Goal: Check status: Check status

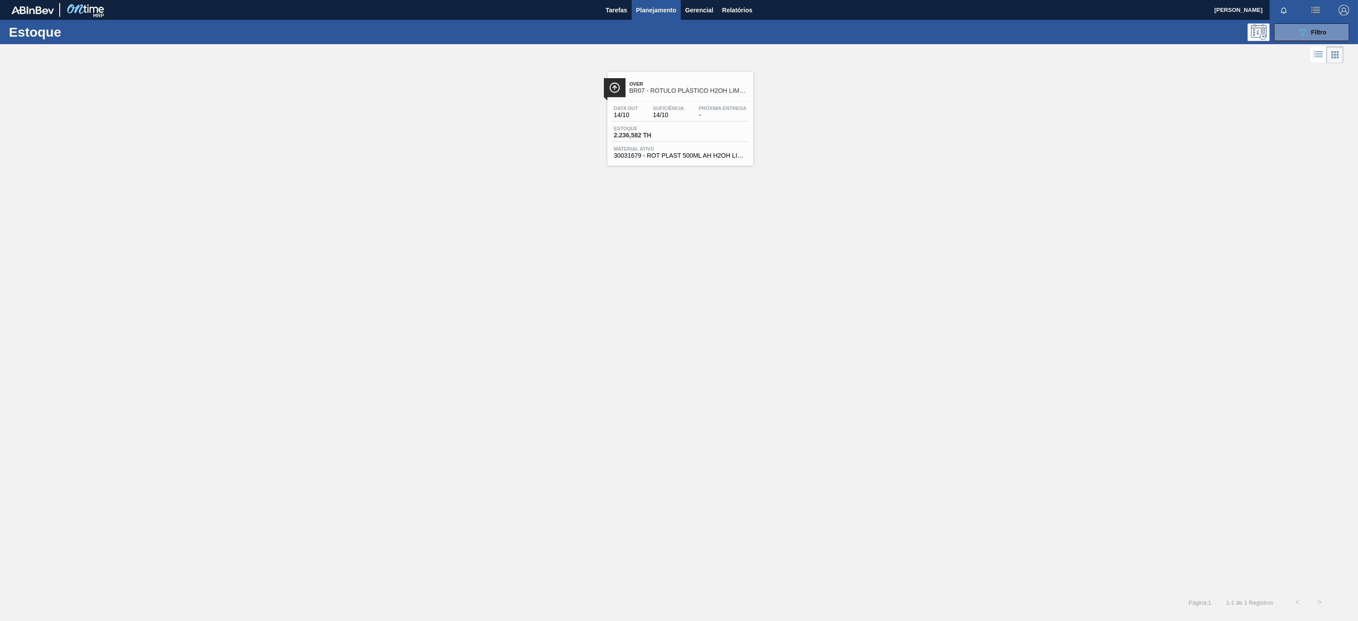
click at [1302, 41] on button "089F7B8B-B2A5-4AFE-B5C0-19BA573D28AC Filtro" at bounding box center [1311, 32] width 75 height 18
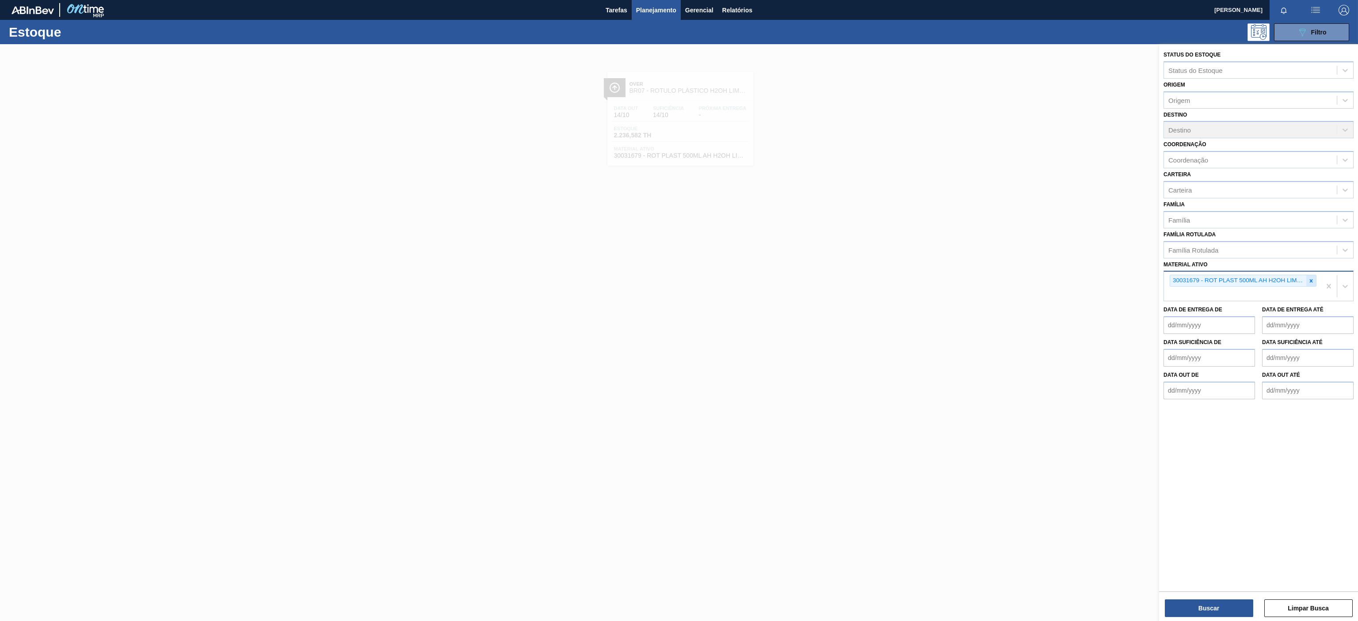
click at [1314, 280] on div at bounding box center [1311, 280] width 10 height 11
paste ativo "30012506"
type ativo "30012506"
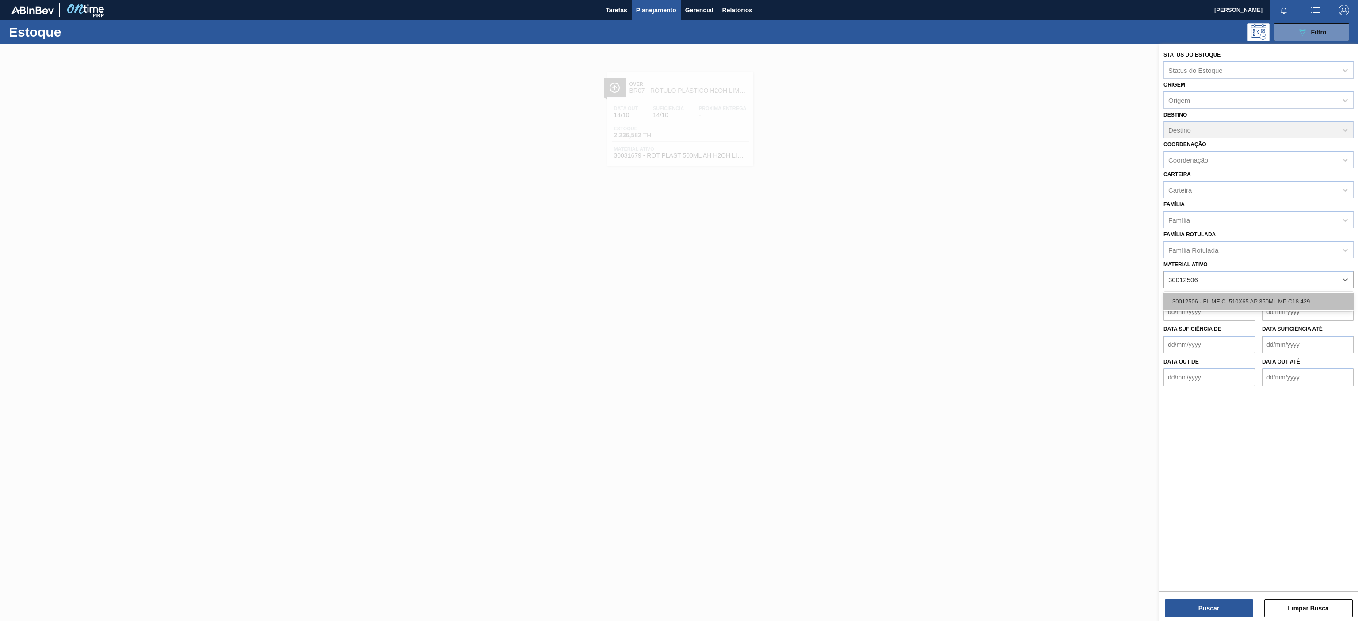
click at [1207, 308] on div "30012506 - FILME C. 510X65 AP 350ML MP C18 429" at bounding box center [1258, 301] width 190 height 16
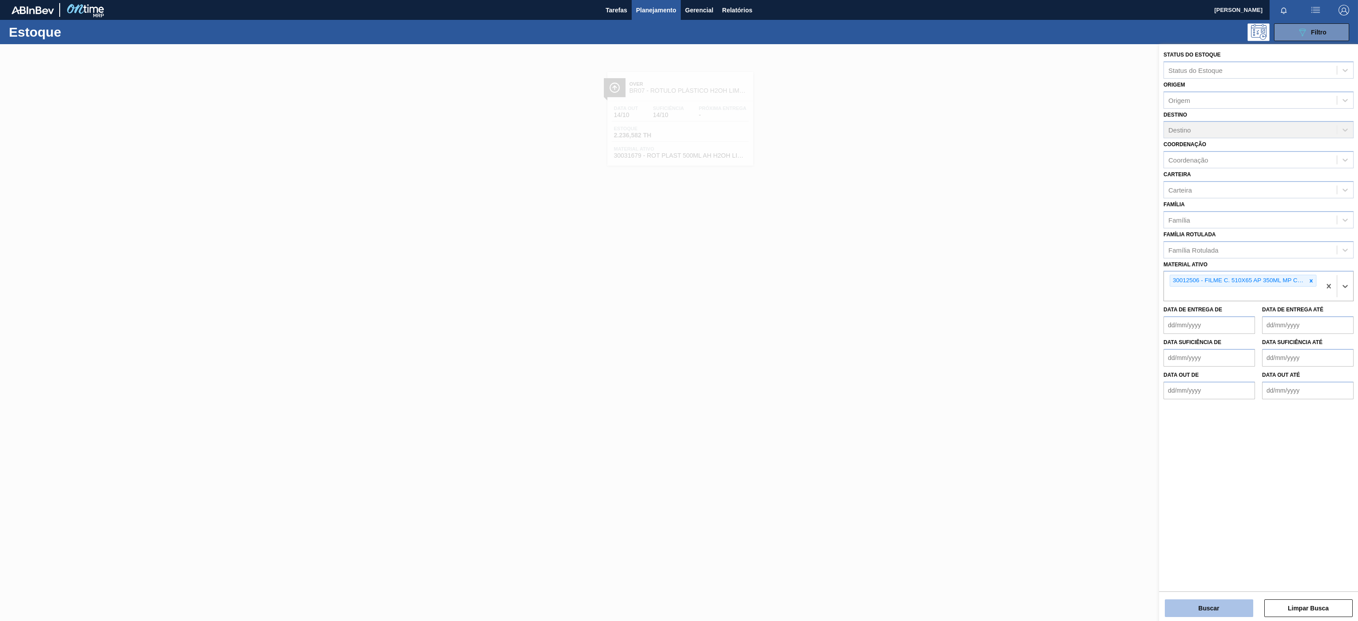
click at [1216, 615] on button "Buscar" at bounding box center [1208, 609] width 88 height 18
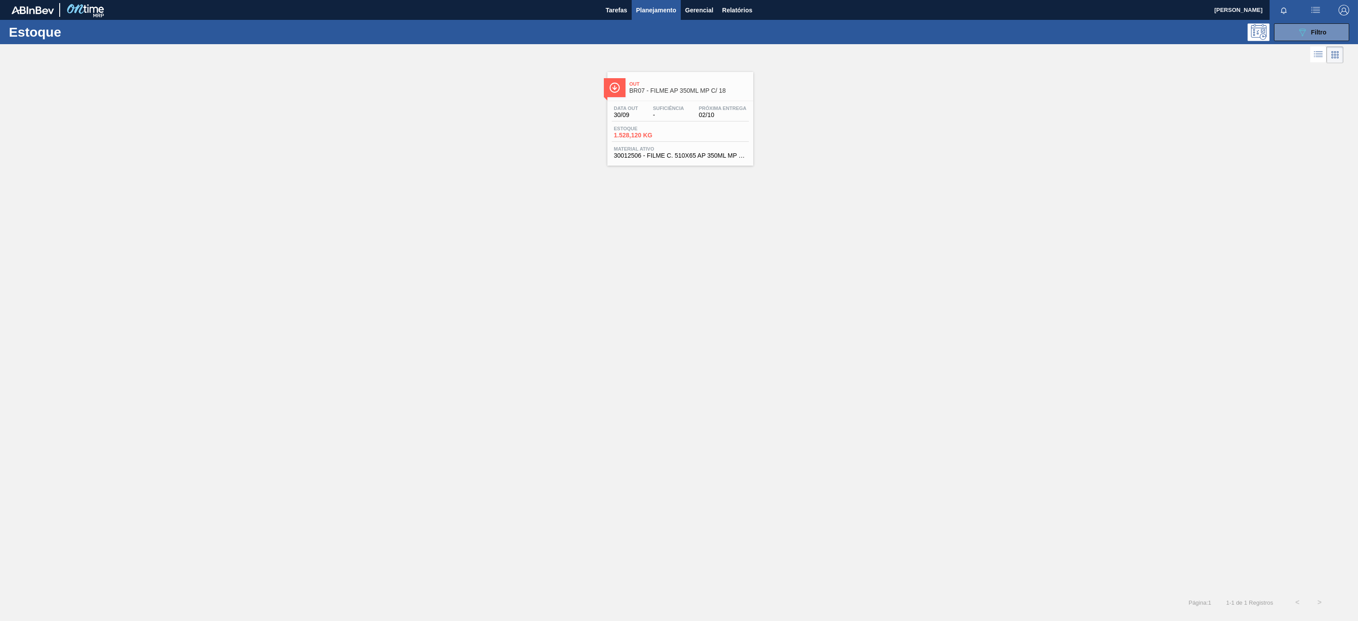
click at [693, 103] on div "Data [DATE] Suficiência - Próxima Entrega 02/10 Estoque 1.528,120 KG Material a…" at bounding box center [680, 131] width 146 height 60
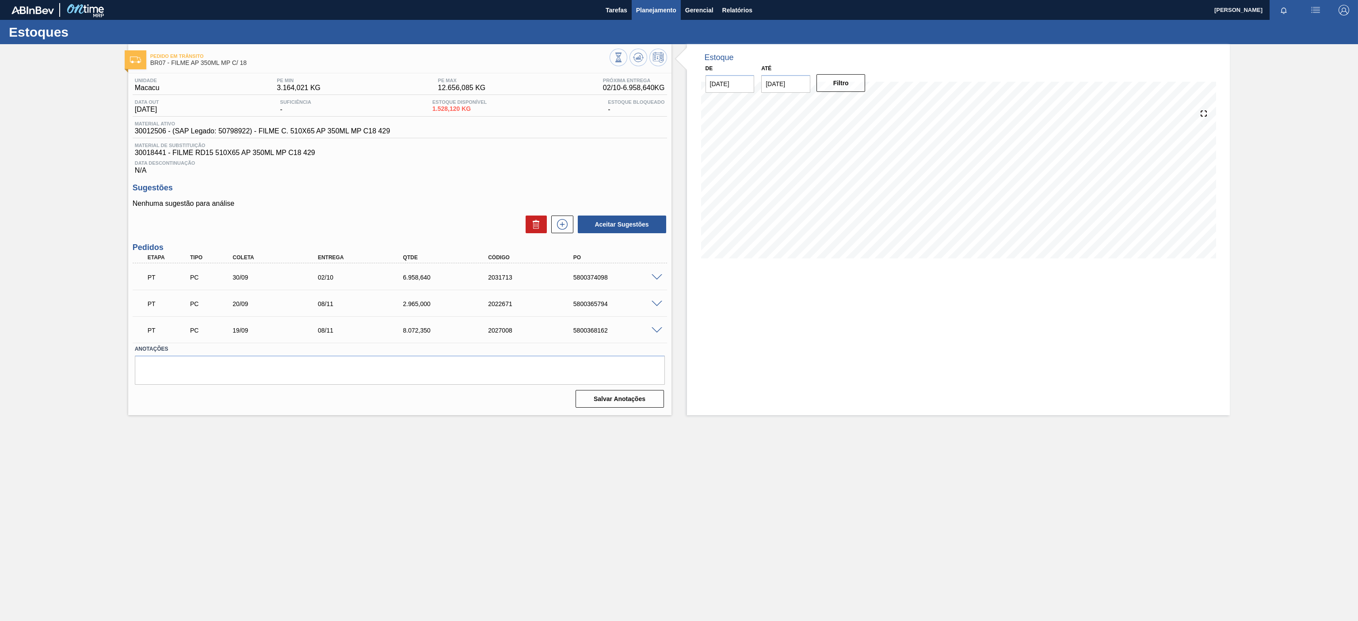
click at [663, 2] on button "Planejamento" at bounding box center [655, 10] width 49 height 20
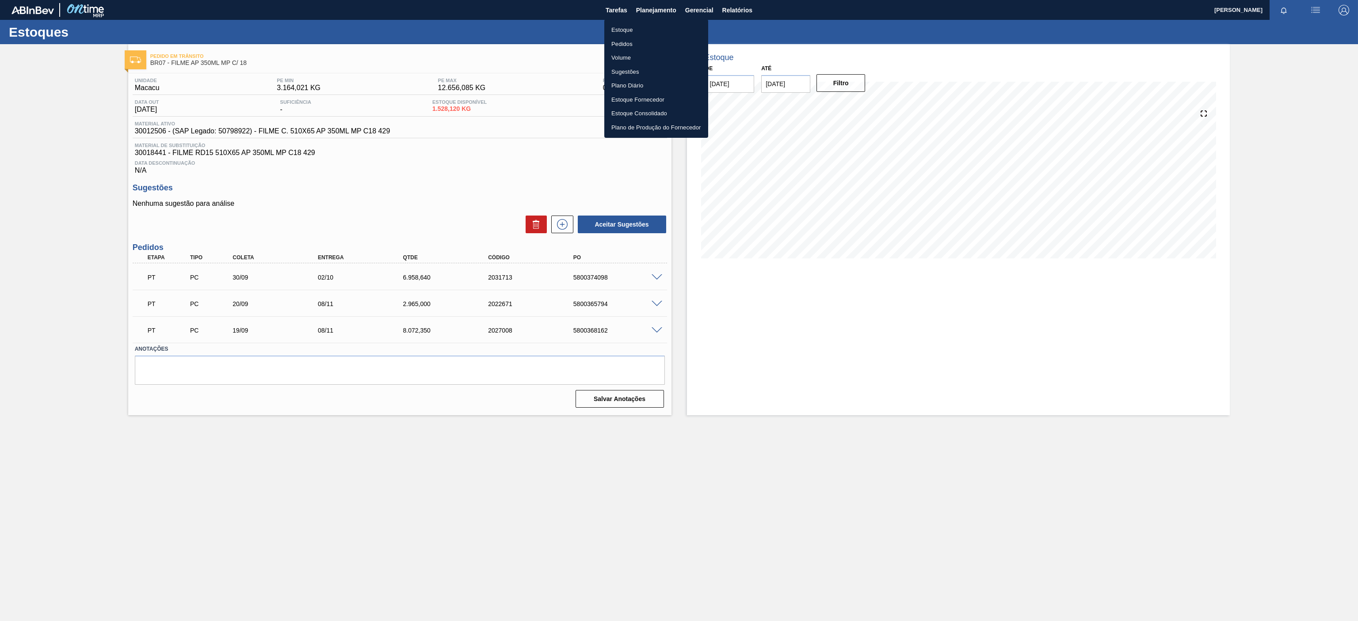
click at [629, 34] on li "Estoque" at bounding box center [656, 30] width 104 height 14
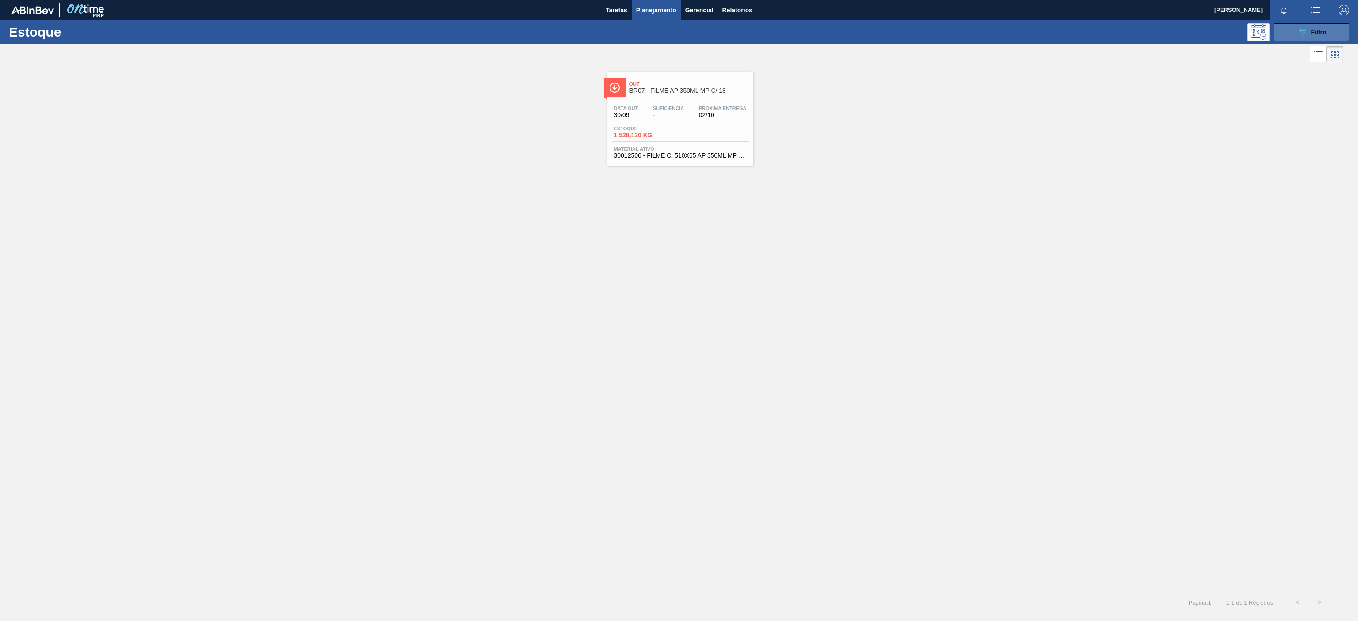
click at [1310, 30] on div "089F7B8B-B2A5-4AFE-B5C0-19BA573D28AC Filtro" at bounding box center [1312, 32] width 30 height 11
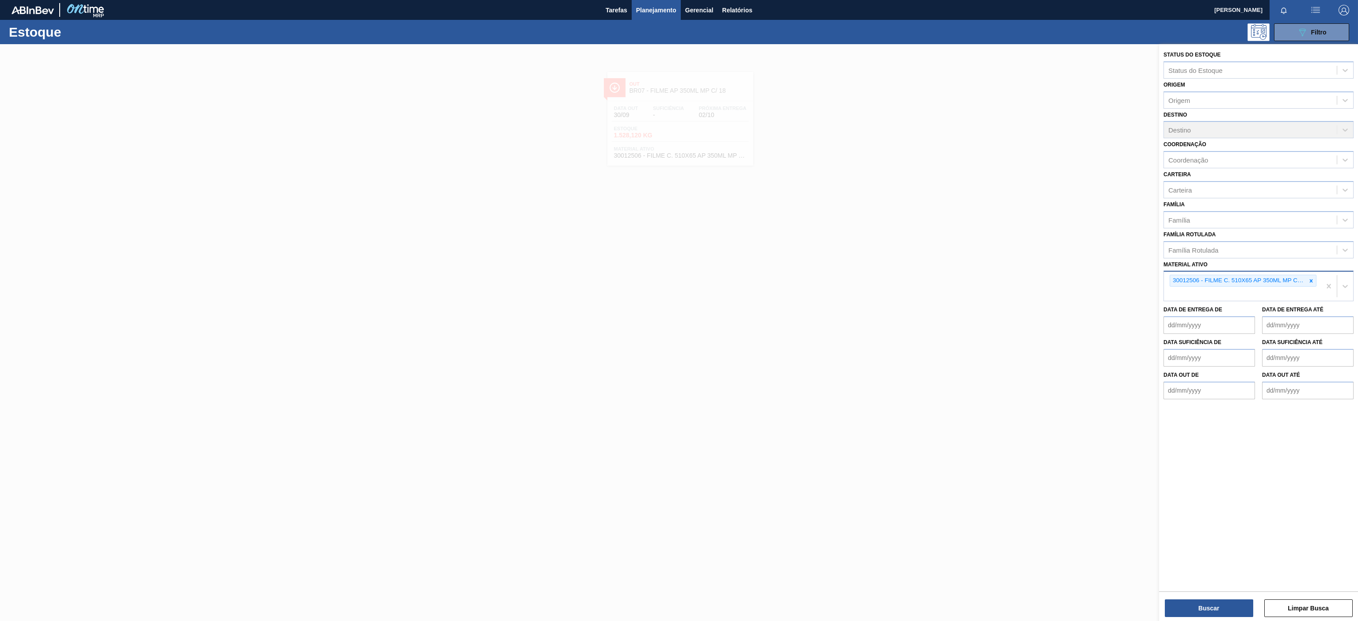
click at [1308, 277] on div at bounding box center [1311, 280] width 10 height 11
paste ativo "30012508"
type ativo "30012508"
click at [1265, 311] on div "30012508 - FILME C. 510X65 BC 350ML MP C18 429" at bounding box center [1258, 302] width 190 height 20
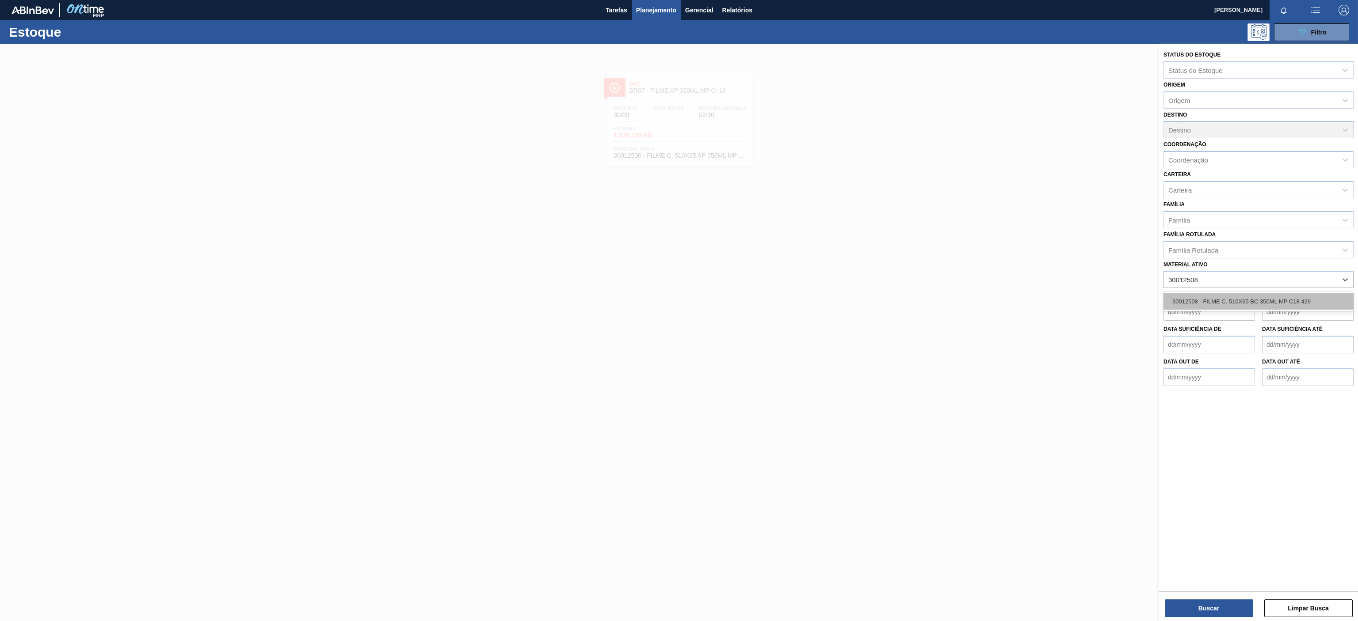
click at [1221, 300] on div "30012508 - FILME C. 510X65 BC 350ML MP C18 429" at bounding box center [1258, 301] width 190 height 16
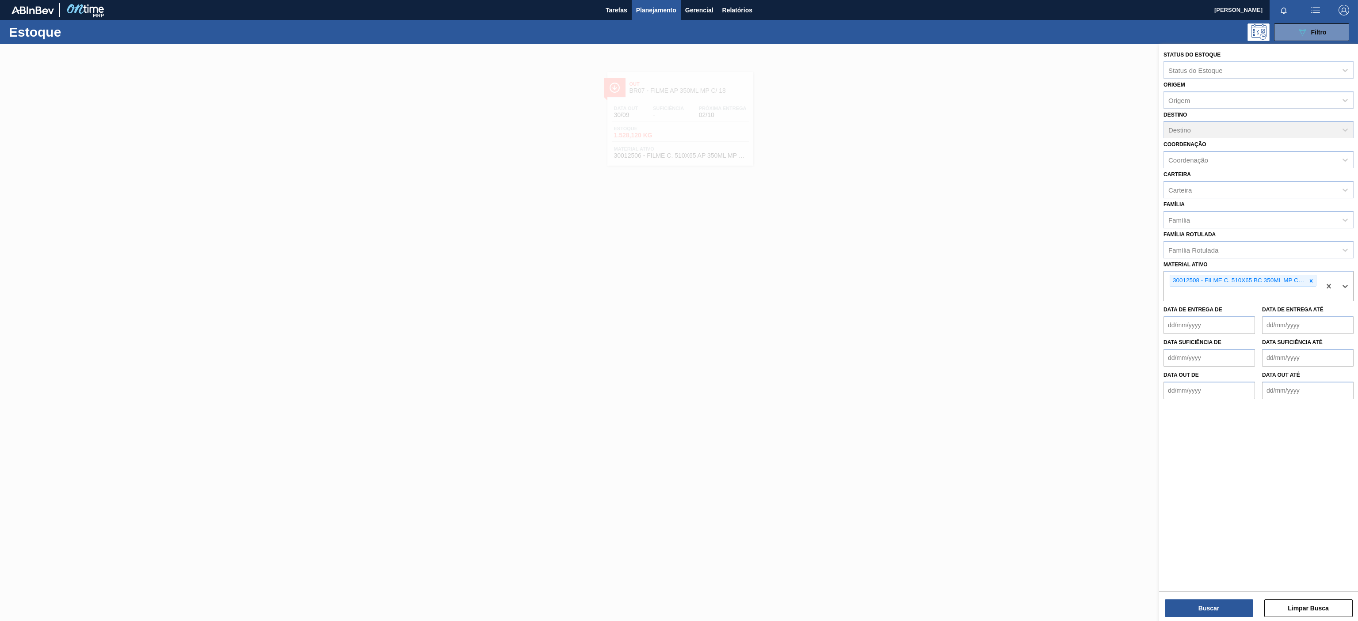
click at [1196, 598] on div "Buscar Limpar Busca" at bounding box center [1258, 604] width 199 height 25
click at [1198, 611] on button "Buscar" at bounding box center [1208, 609] width 88 height 18
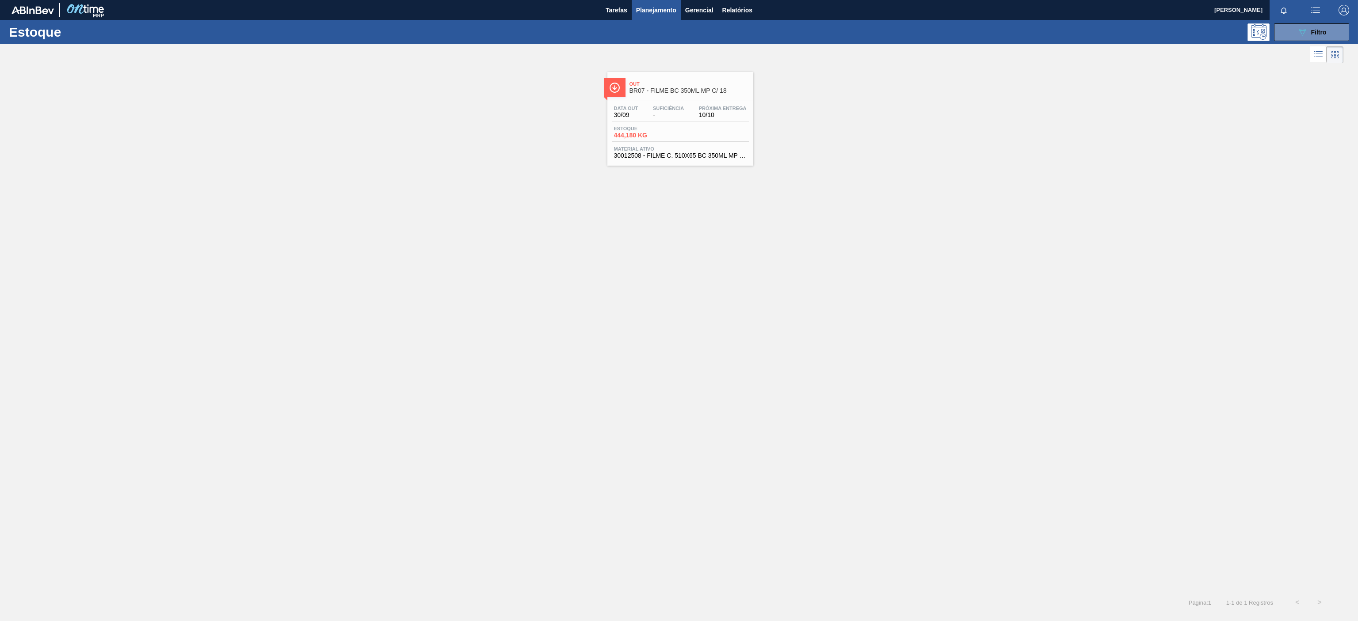
click at [686, 105] on div "Data [DATE] Suficiência - Próxima Entrega 10/10 Estoque 444,180 KG Material ati…" at bounding box center [680, 131] width 146 height 60
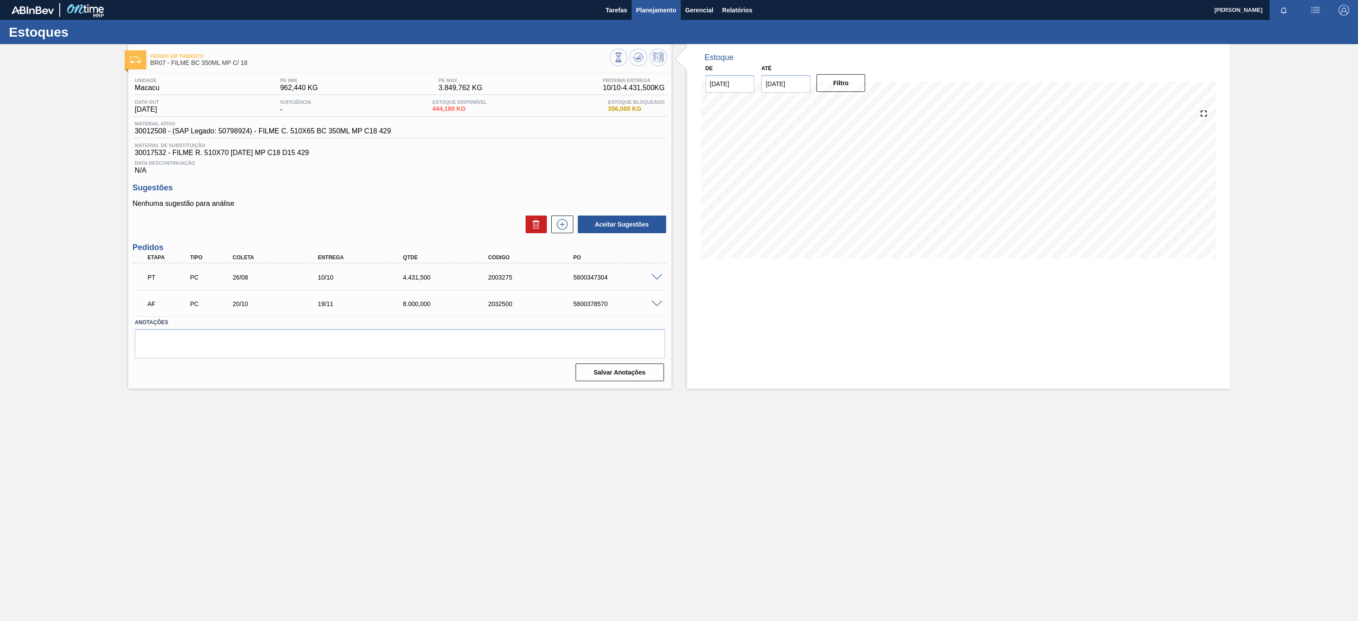
click at [658, 5] on span "Planejamento" at bounding box center [656, 10] width 40 height 11
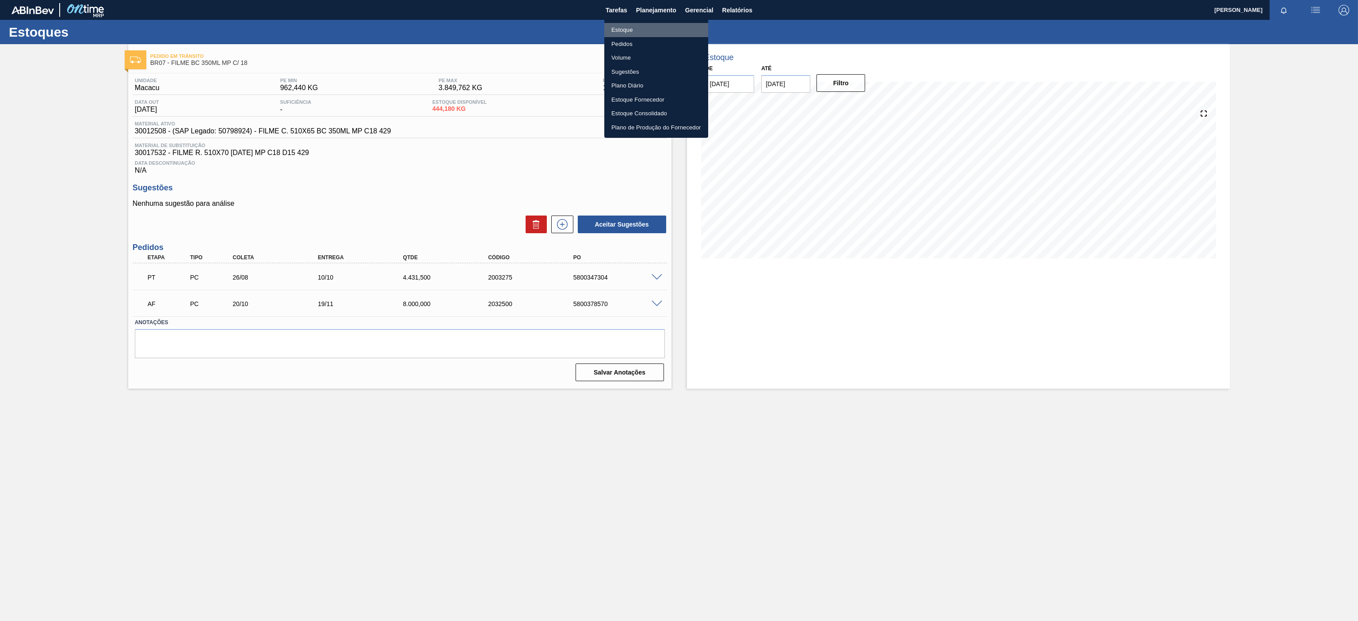
click at [628, 30] on li "Estoque" at bounding box center [656, 30] width 104 height 14
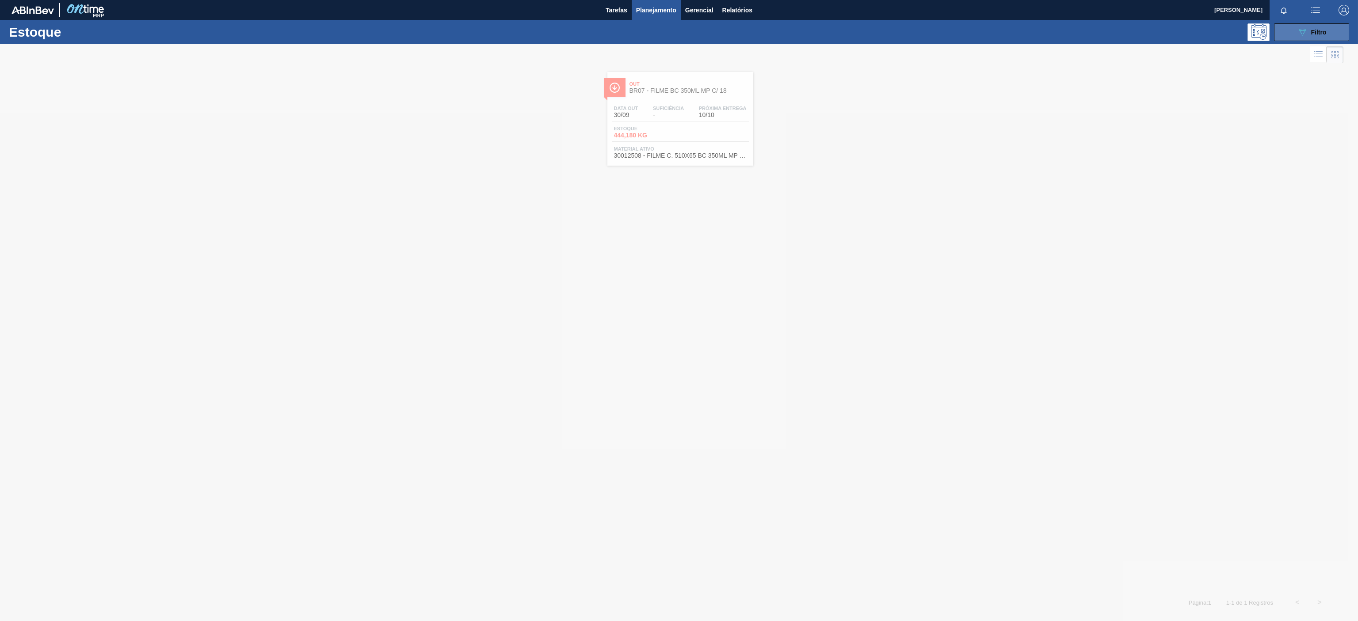
click at [1290, 34] on button "089F7B8B-B2A5-4AFE-B5C0-19BA573D28AC Filtro" at bounding box center [1311, 32] width 75 height 18
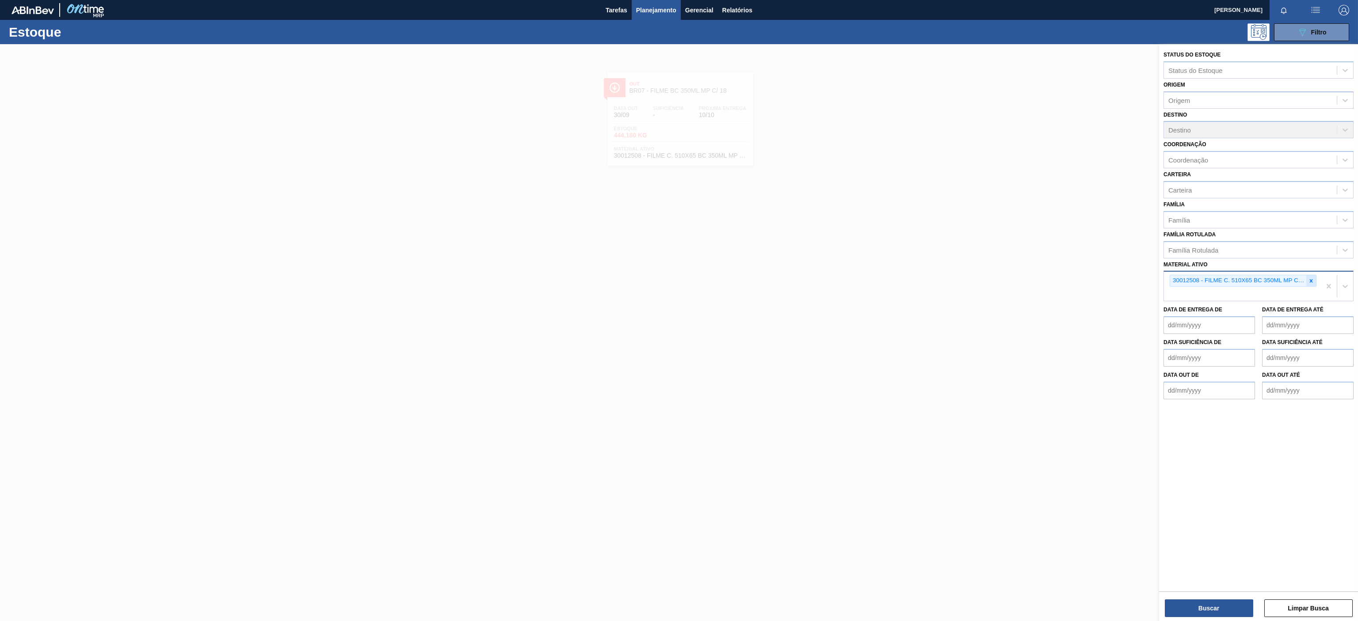
click at [1311, 283] on icon at bounding box center [1311, 281] width 6 height 6
paste ativo "30003189"
type ativo "30003189"
click at [1278, 312] on div "30003189 - TAMPA AL CDL DOURADA LATA AUTOMATICA" at bounding box center [1258, 302] width 190 height 20
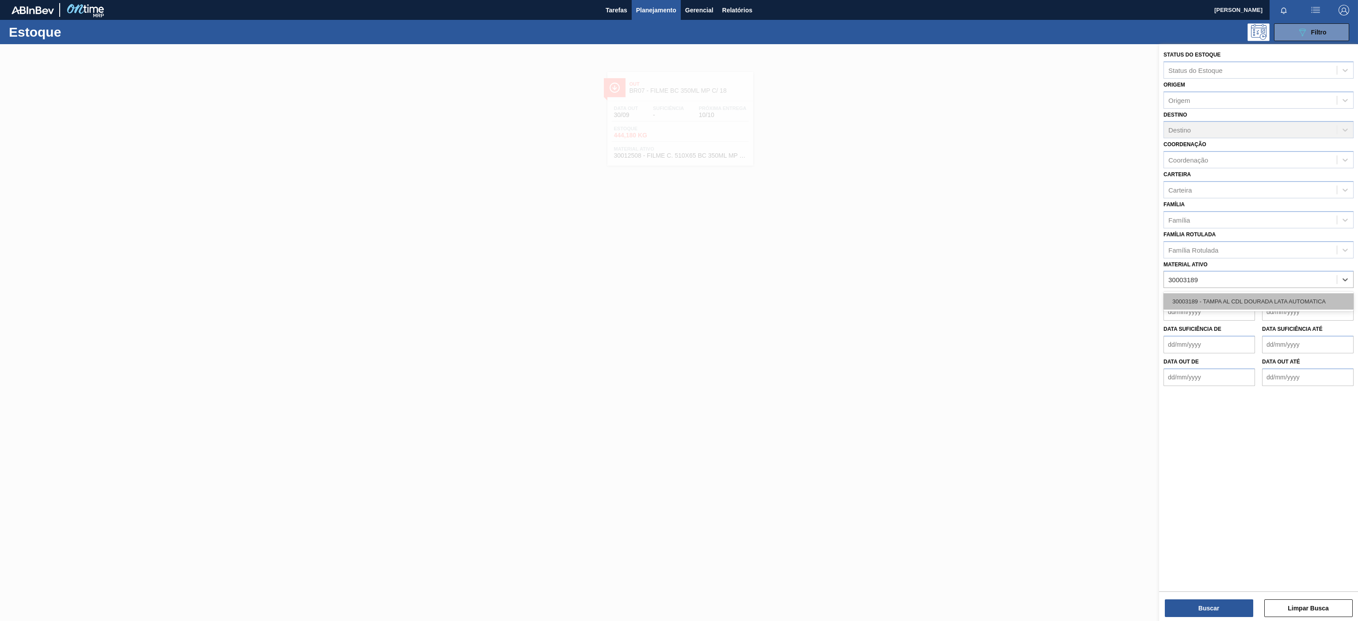
click at [1264, 301] on div "30003189 - TAMPA AL CDL DOURADA LATA AUTOMATICA" at bounding box center [1258, 301] width 190 height 16
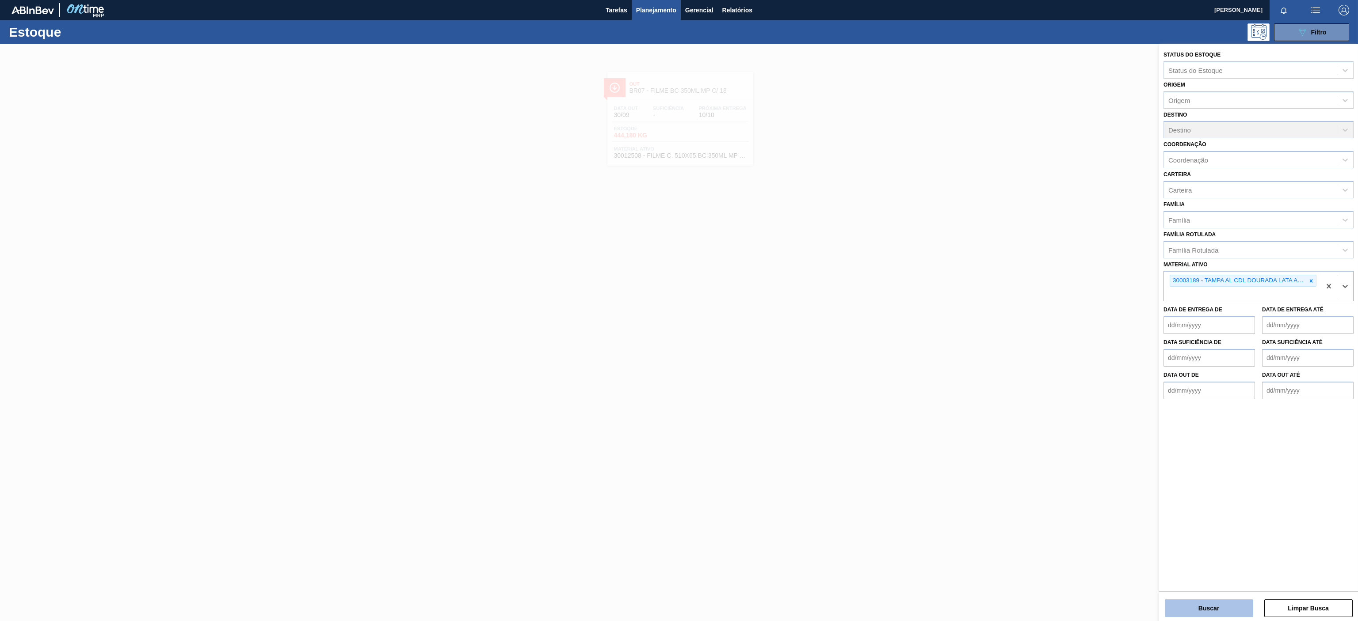
click at [1186, 601] on button "Buscar" at bounding box center [1208, 609] width 88 height 18
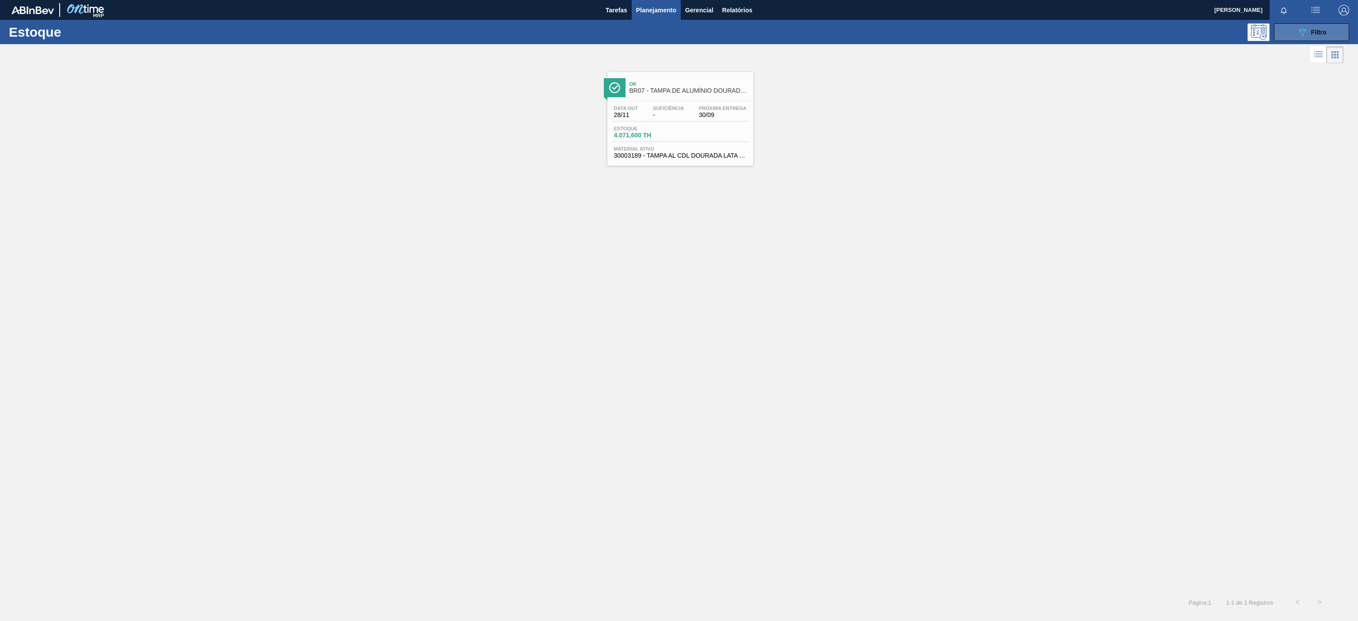
click at [1313, 34] on div "089F7B8B-B2A5-4AFE-B5C0-19BA573D28AC Filtro" at bounding box center [1312, 32] width 30 height 11
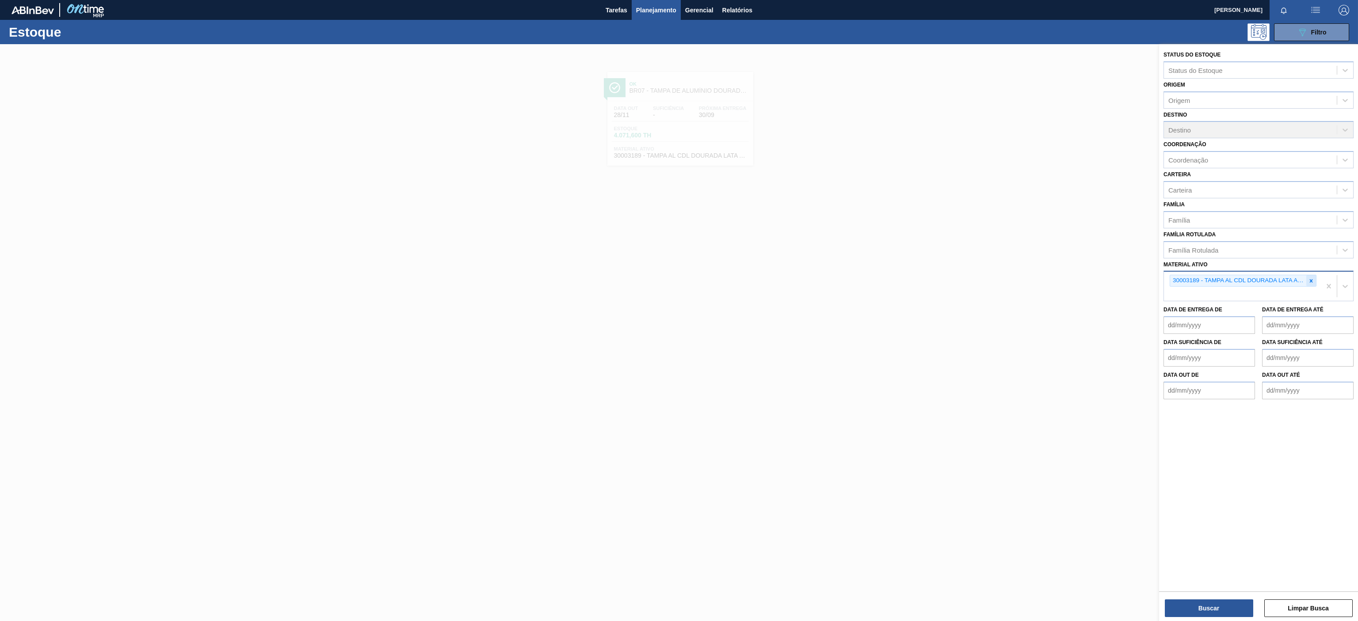
click at [1312, 280] on icon at bounding box center [1311, 281] width 6 height 6
paste ativo "30003821"
type ativo "30003821"
click at [1210, 300] on div "30003821 - FILME CONTR. 390X60 GCA 350ML NIV22" at bounding box center [1258, 301] width 190 height 16
click at [1314, 285] on div at bounding box center [1311, 280] width 10 height 11
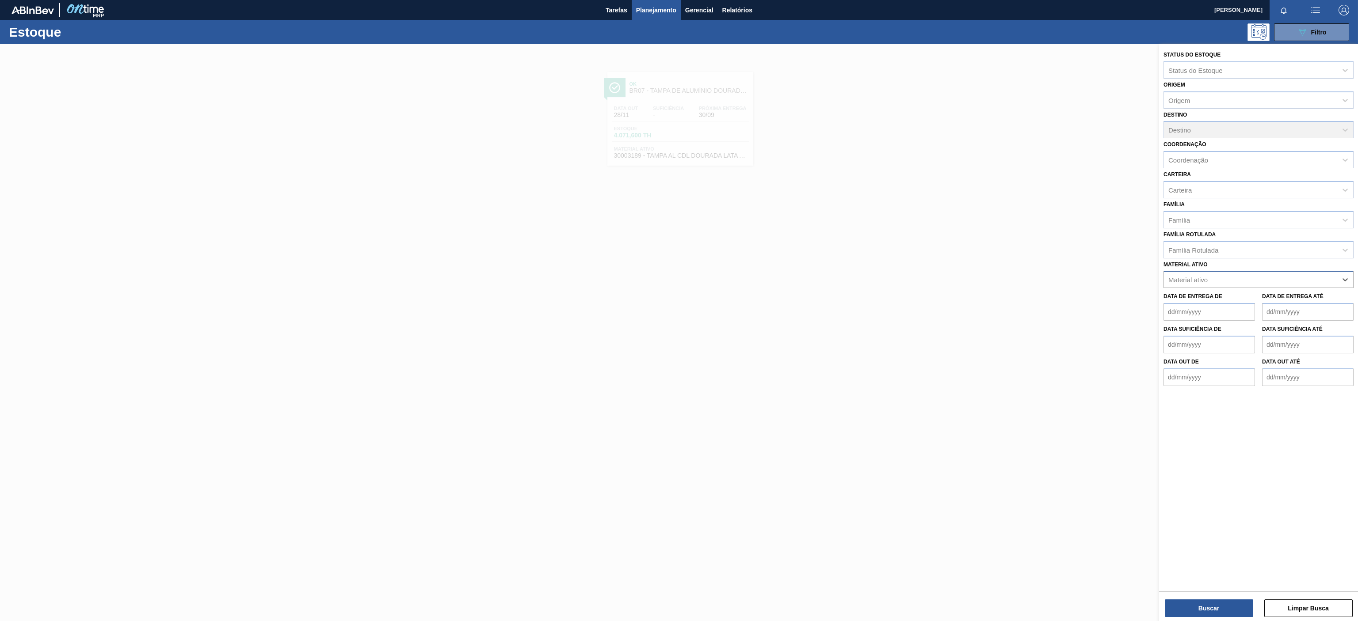
paste ativo "30003821"
type ativo "30003821"
click at [1229, 295] on div "30003821 - FILME CONTR. 390X60 GCA 350ML NIV22" at bounding box center [1258, 301] width 190 height 16
click at [1216, 598] on div "Buscar Limpar Busca" at bounding box center [1258, 604] width 199 height 25
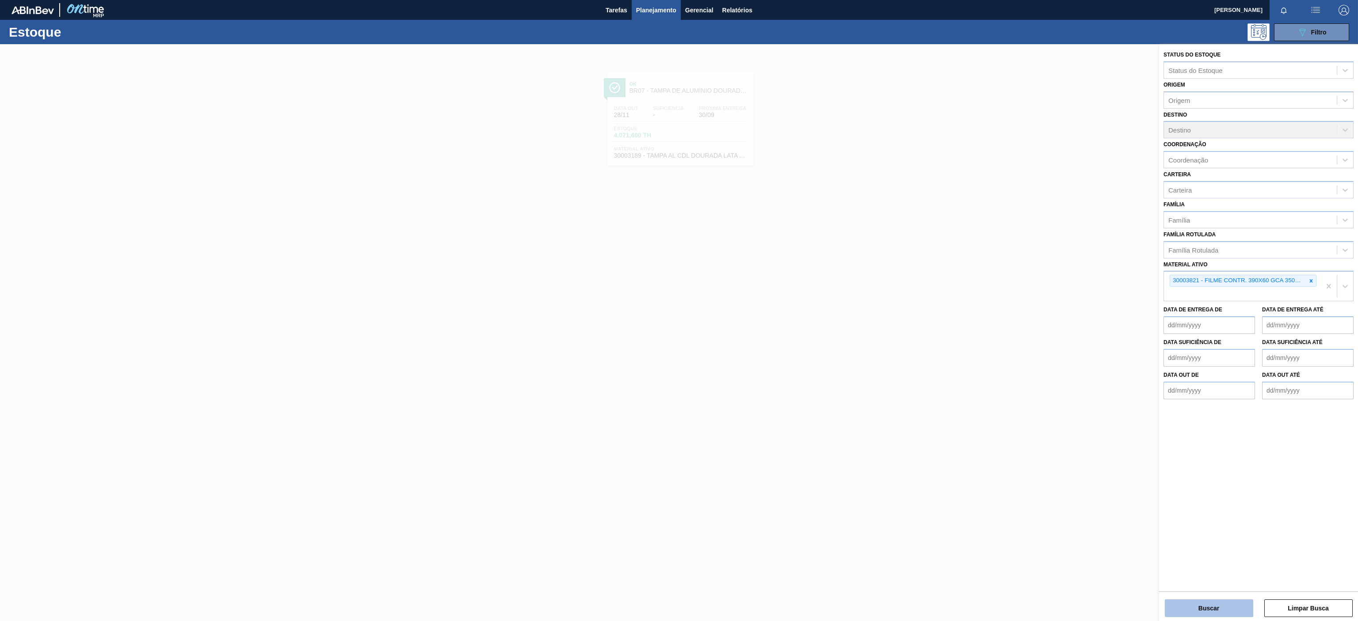
click at [1226, 605] on button "Buscar" at bounding box center [1208, 609] width 88 height 18
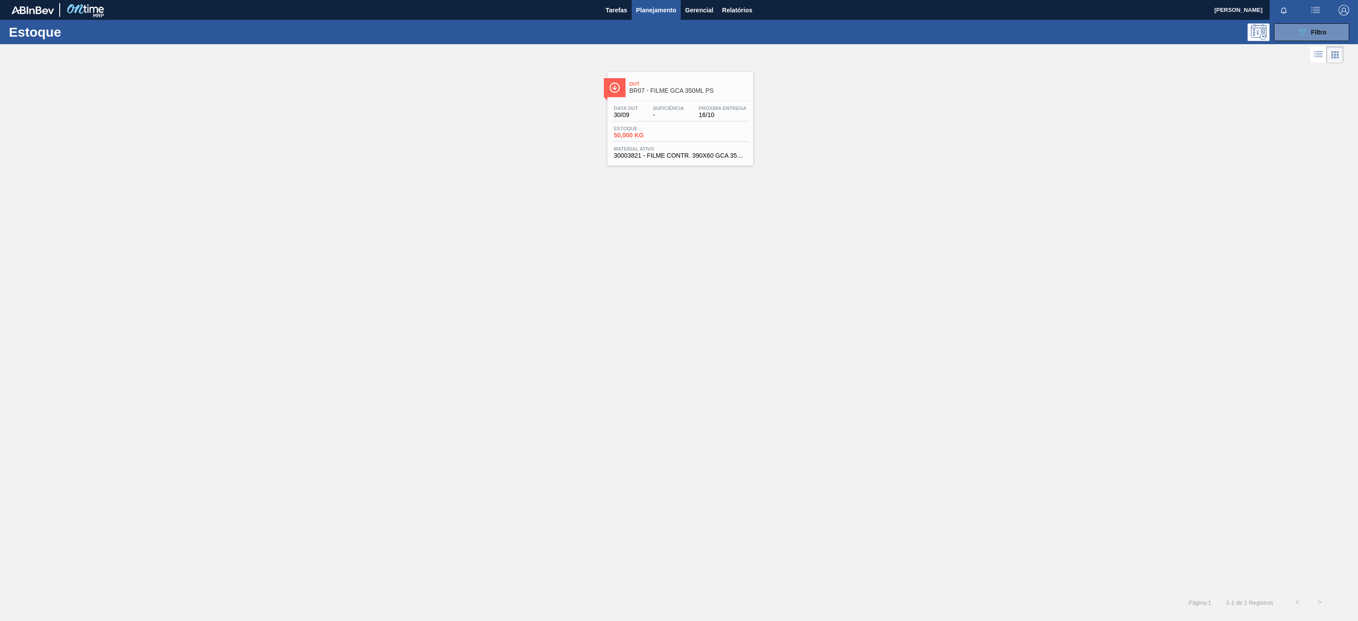
click at [682, 97] on div "Out BR07 - FILME GCA 350ML PS" at bounding box center [688, 88] width 119 height 20
